Goal: Task Accomplishment & Management: Use online tool/utility

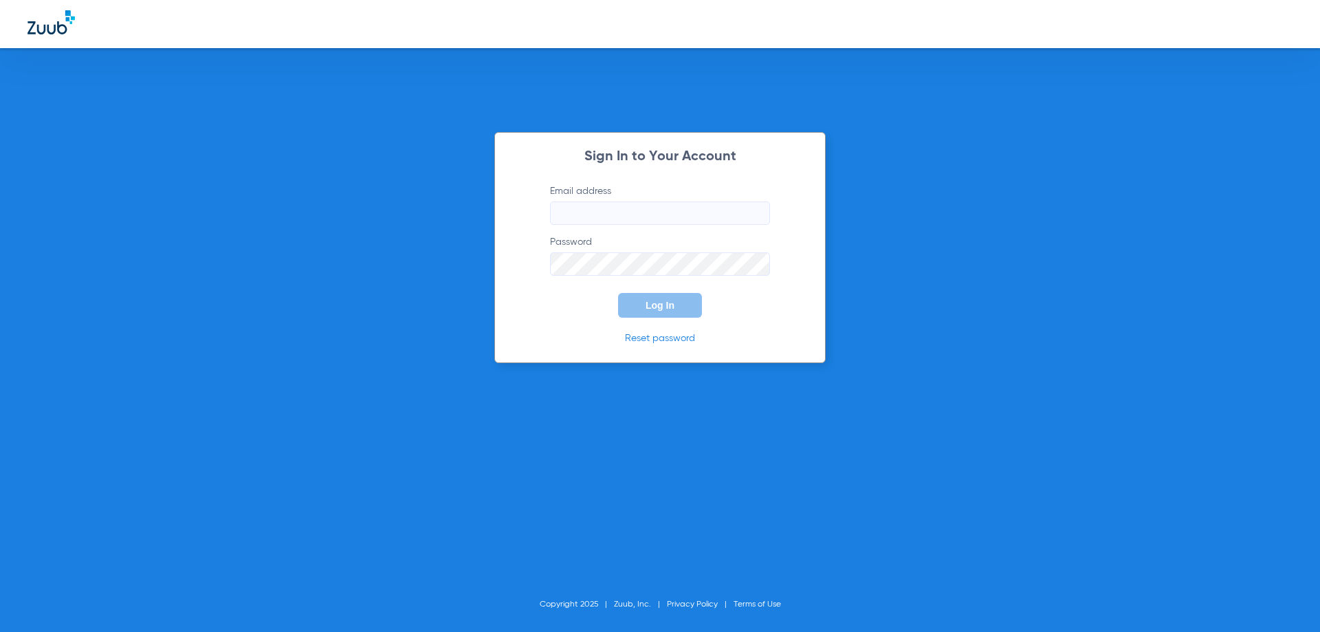
type input "[EMAIL_ADDRESS][DOMAIN_NAME]"
click at [663, 309] on span "Log In" at bounding box center [659, 305] width 29 height 11
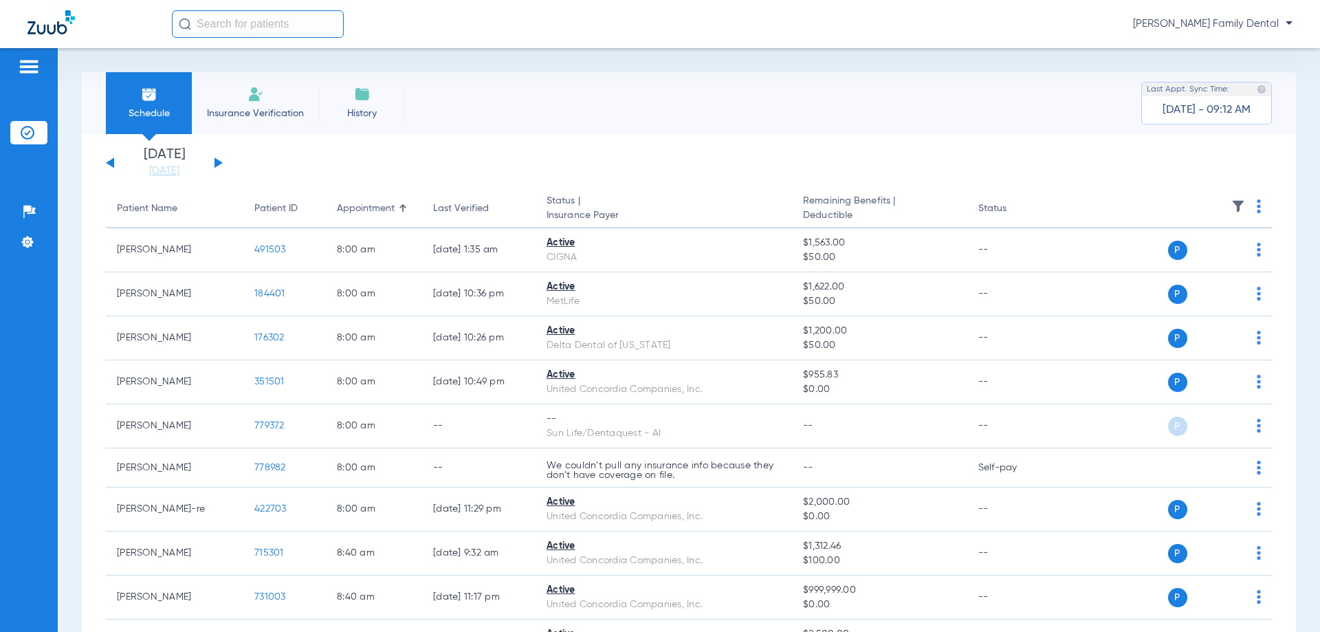
click at [264, 94] on li "Insurance Verification" at bounding box center [255, 103] width 127 height 62
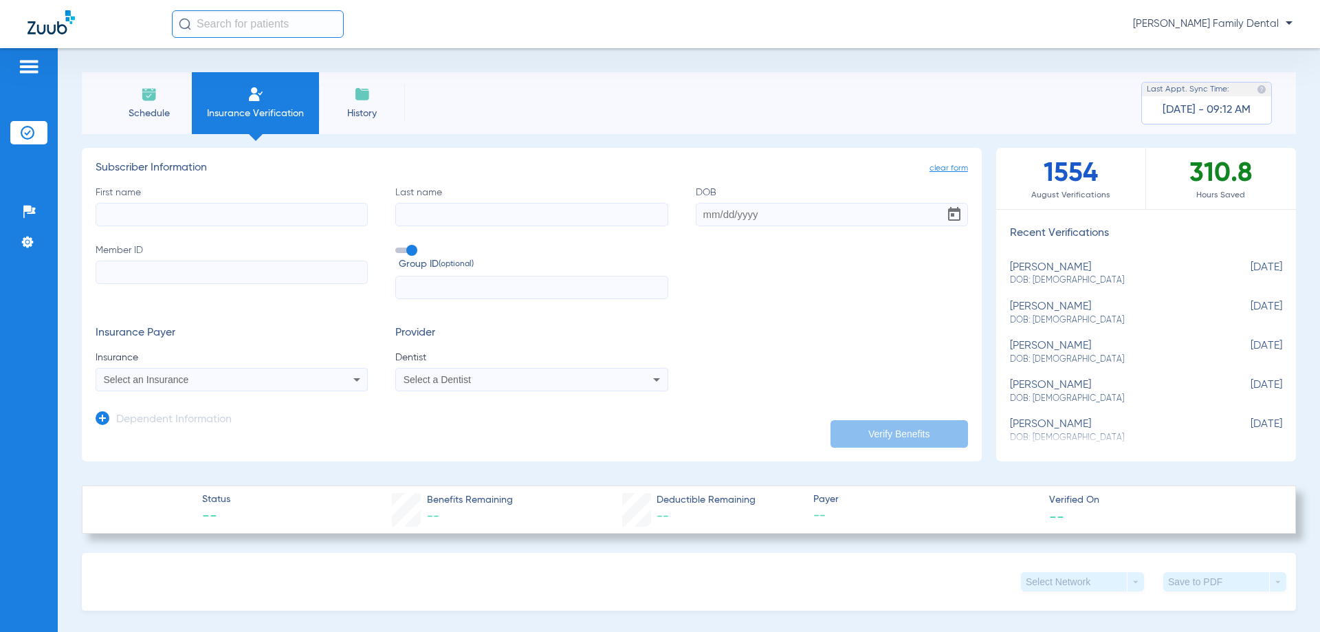
click at [144, 104] on li "Schedule" at bounding box center [149, 103] width 86 height 62
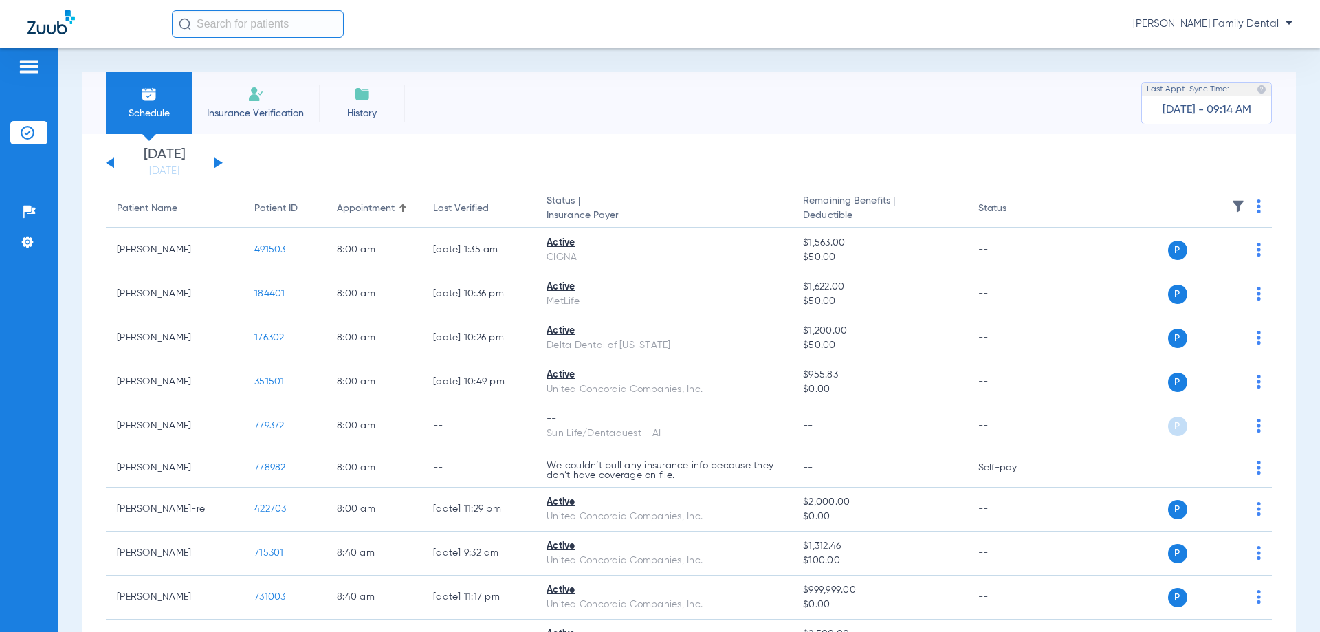
click at [215, 160] on button at bounding box center [218, 162] width 8 height 10
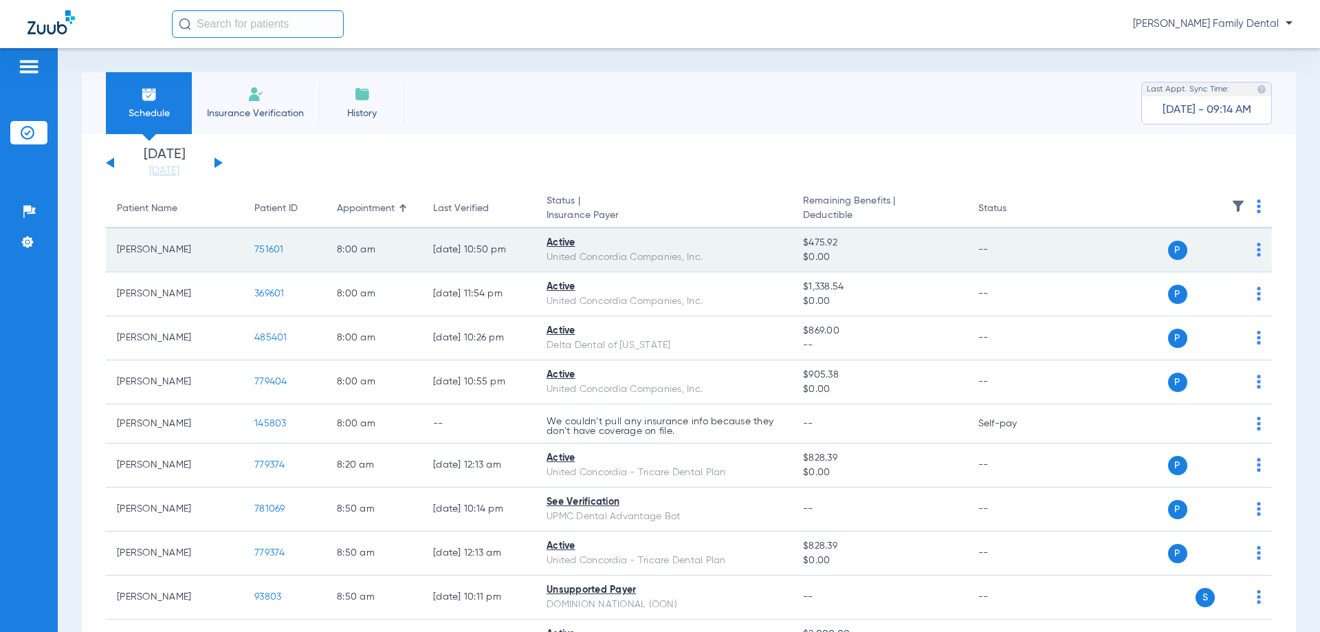
click at [1168, 254] on span "P" at bounding box center [1177, 250] width 19 height 19
click at [1246, 243] on div "P S" at bounding box center [1160, 250] width 201 height 19
click at [1251, 254] on td "P S" at bounding box center [1166, 250] width 212 height 44
click at [1257, 251] on img at bounding box center [1259, 250] width 4 height 14
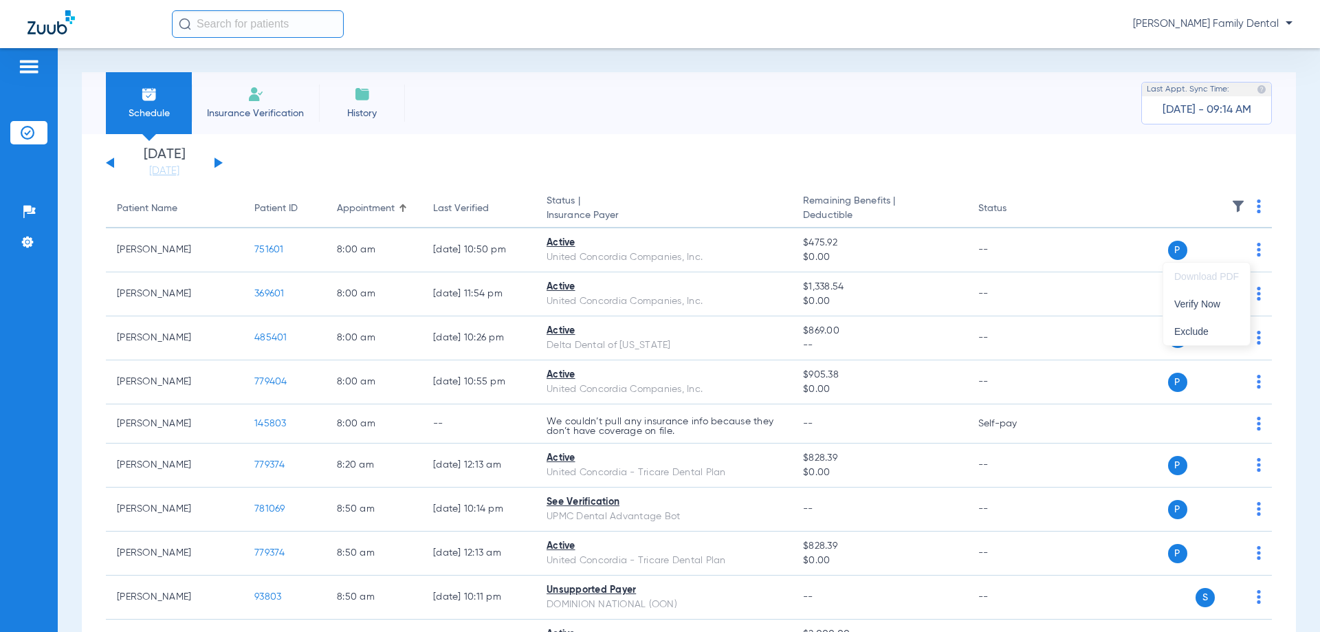
click at [1091, 238] on div at bounding box center [660, 316] width 1320 height 632
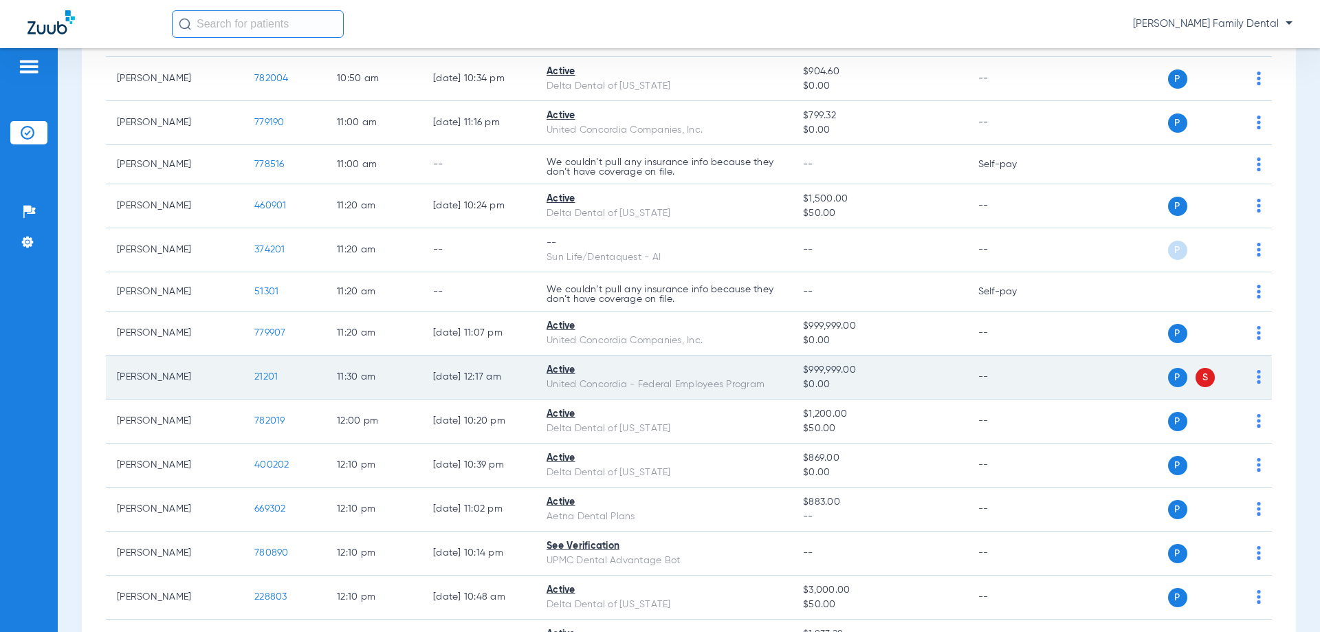
scroll to position [1169, 0]
